Goal: Find contact information: Find contact information

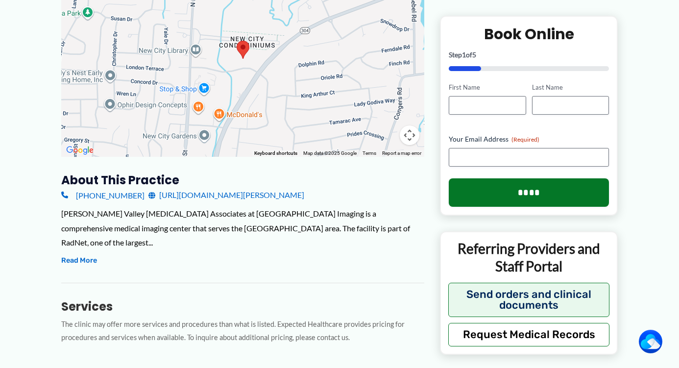
scroll to position [332, 0]
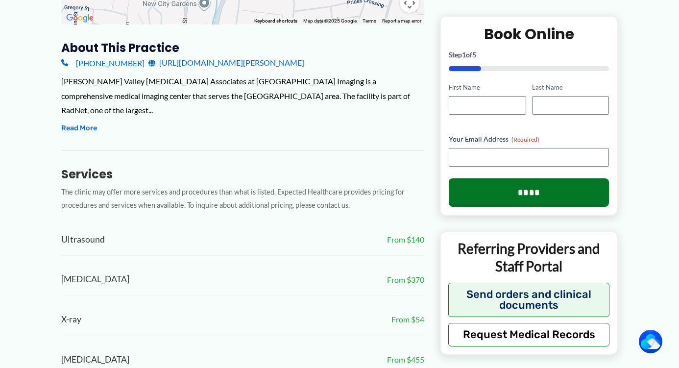
click at [179, 232] on div "Ultrasound From $140" at bounding box center [242, 240] width 363 height 32
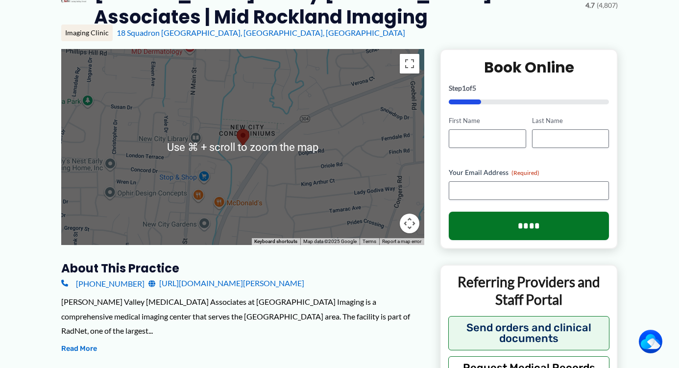
scroll to position [317, 0]
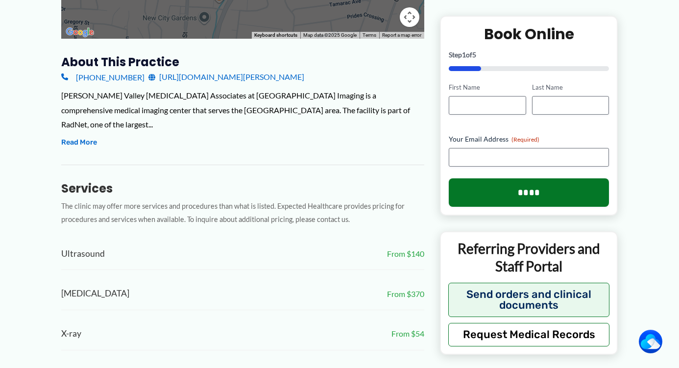
click at [304, 80] on link "[URL][DOMAIN_NAME][PERSON_NAME]" at bounding box center [226, 77] width 156 height 15
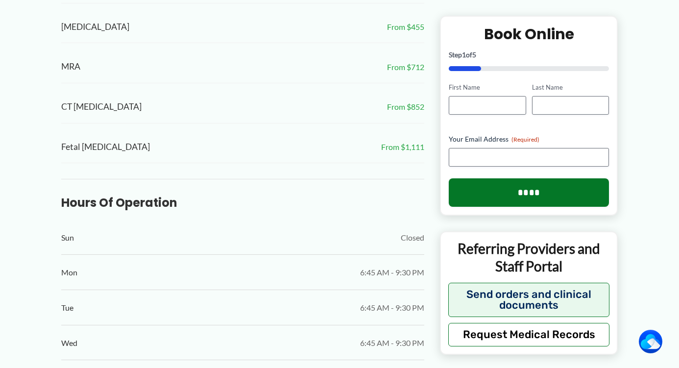
scroll to position [704, 0]
